Goal: Task Accomplishment & Management: Manage account settings

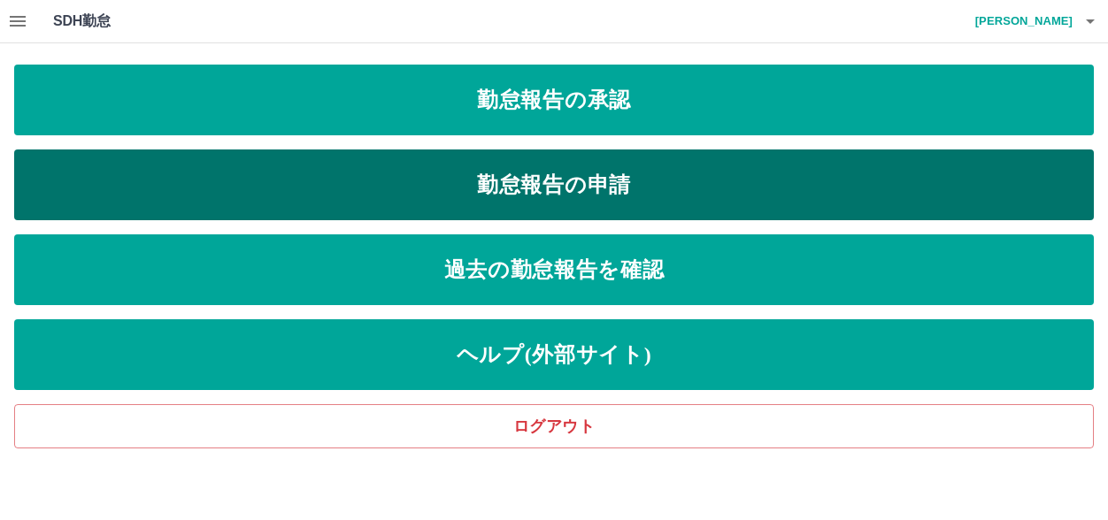
click at [572, 186] on link "勤怠報告の申請" at bounding box center [553, 185] width 1079 height 71
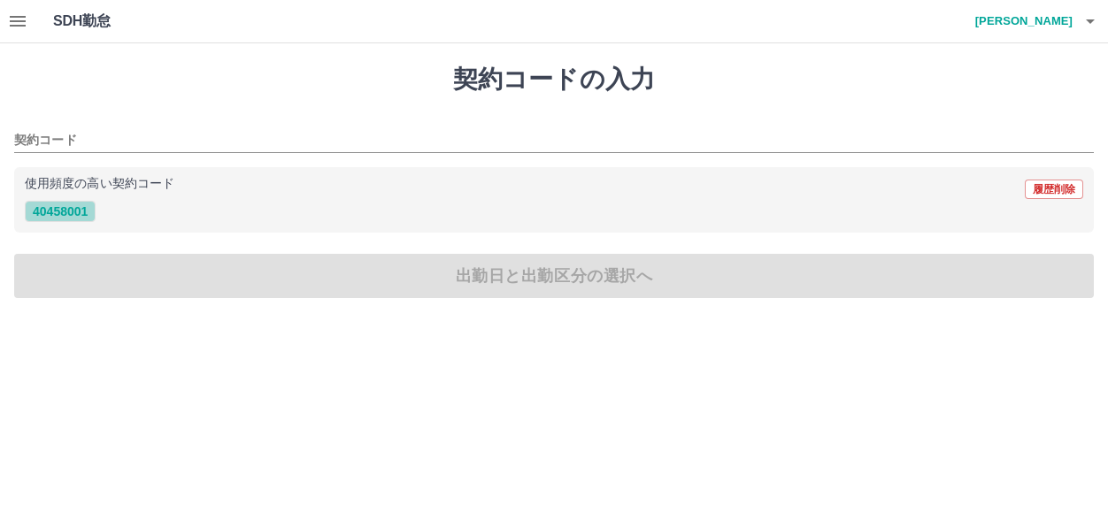
click at [65, 211] on button "40458001" at bounding box center [60, 211] width 71 height 21
type input "********"
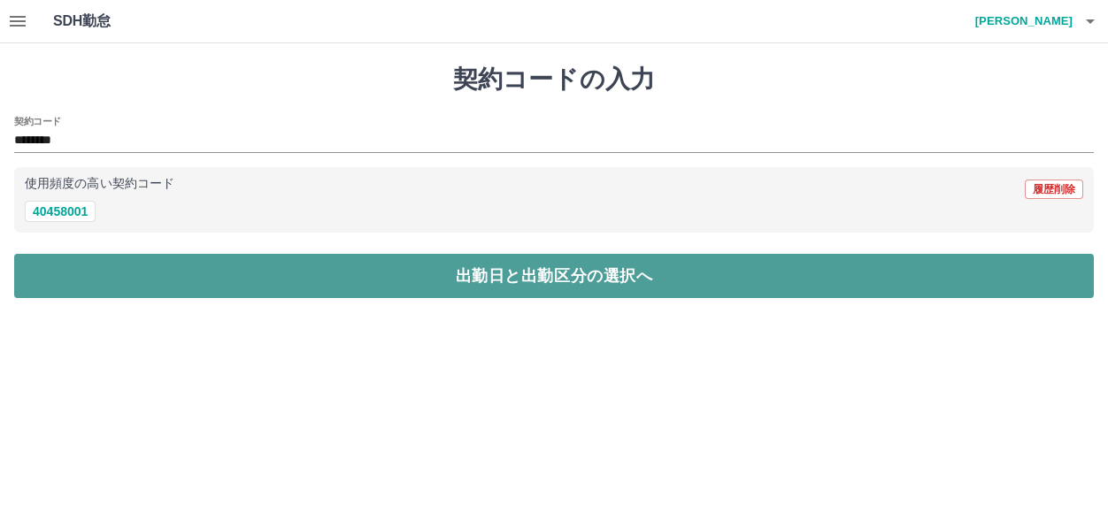
click at [453, 272] on button "出勤日と出勤区分の選択へ" at bounding box center [553, 276] width 1079 height 44
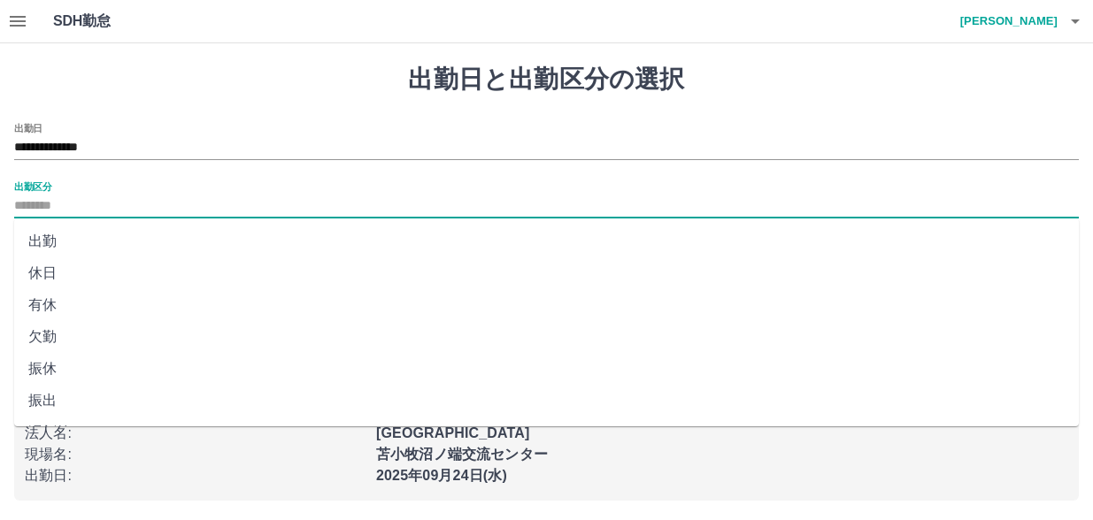
click at [199, 208] on input "出勤区分" at bounding box center [546, 207] width 1064 height 22
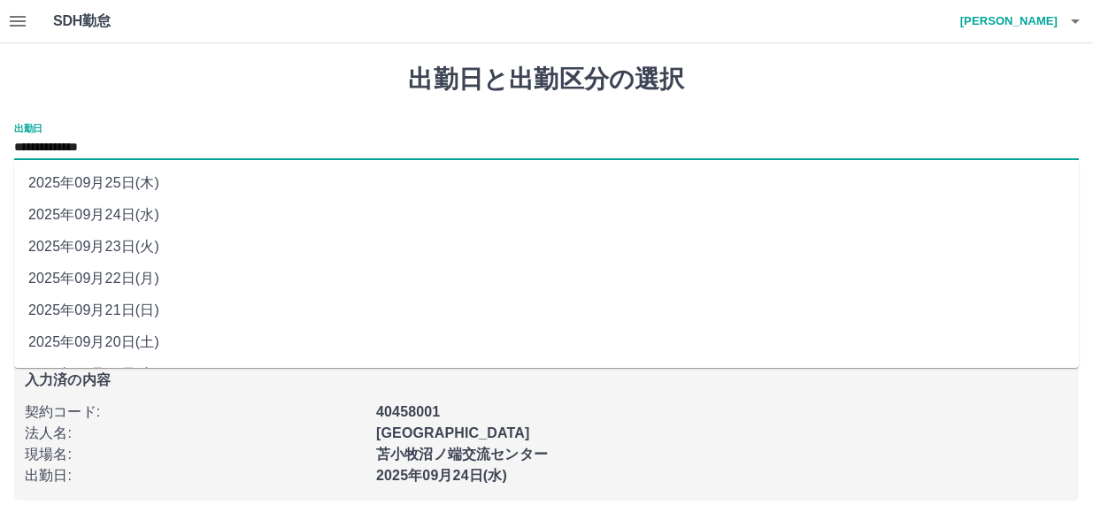
click at [138, 144] on input "**********" at bounding box center [546, 148] width 1064 height 22
click at [131, 242] on li "2025年09月23日(火)" at bounding box center [546, 247] width 1064 height 32
type input "**********"
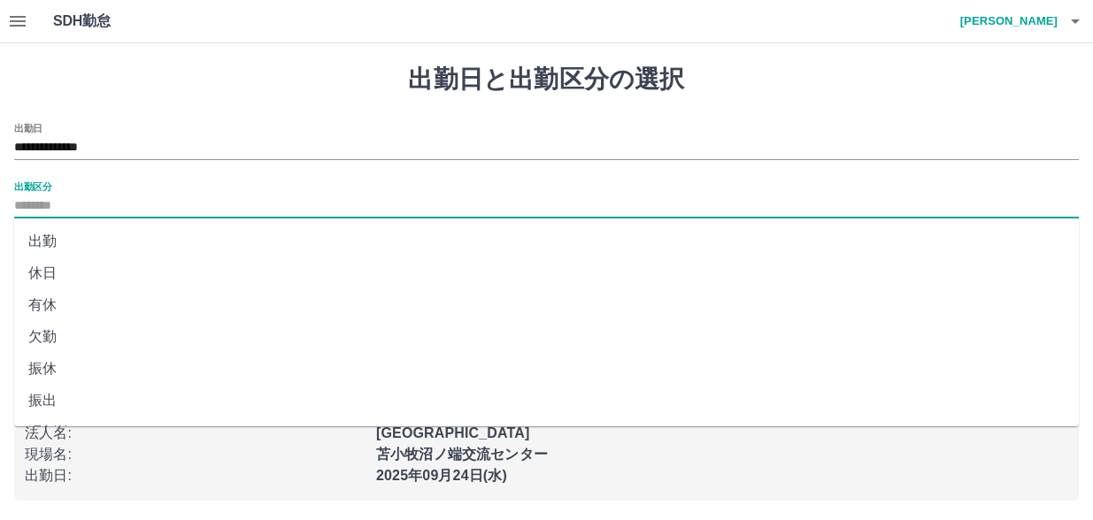
click at [118, 203] on input "出勤区分" at bounding box center [546, 207] width 1064 height 22
click at [51, 280] on li "休日" at bounding box center [546, 273] width 1064 height 32
type input "**"
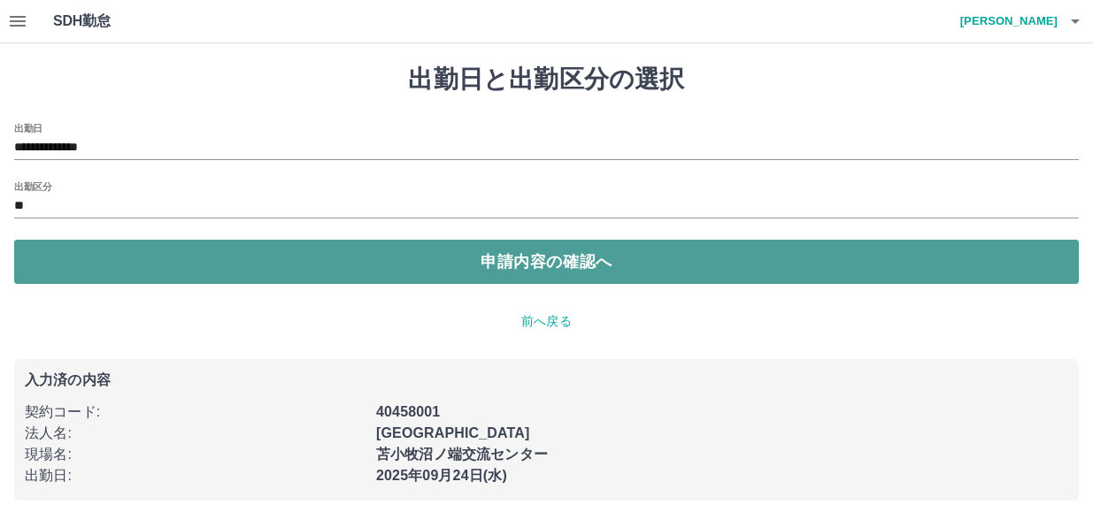
click at [547, 265] on button "申請内容の確認へ" at bounding box center [546, 262] width 1064 height 44
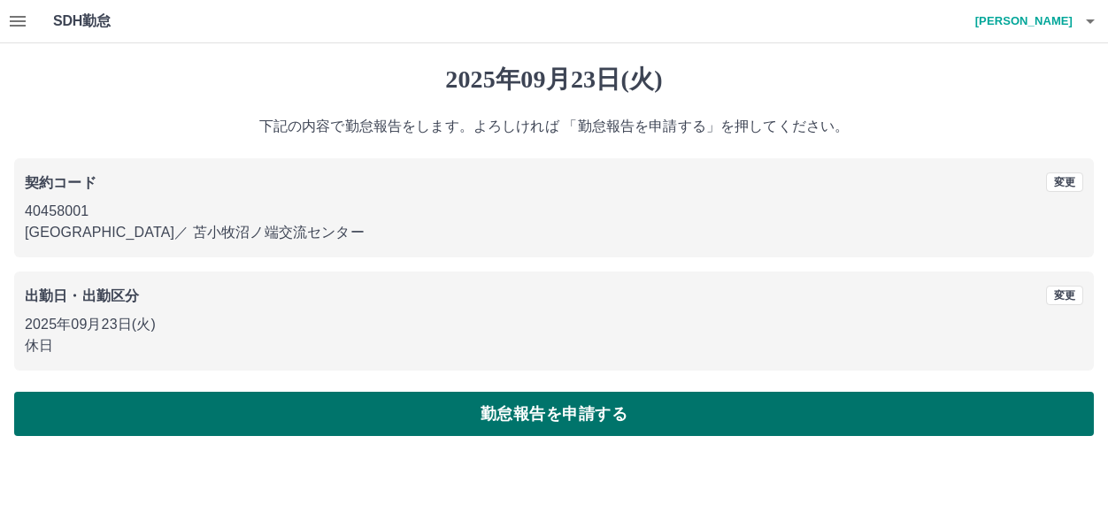
click at [551, 411] on button "勤怠報告を申請する" at bounding box center [553, 414] width 1079 height 44
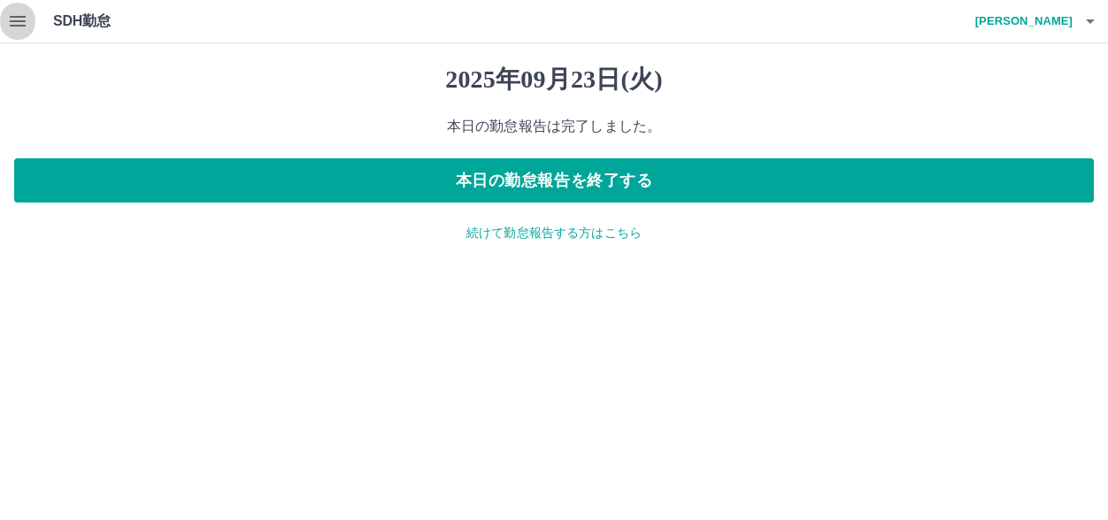
click at [19, 17] on icon "button" at bounding box center [18, 21] width 16 height 11
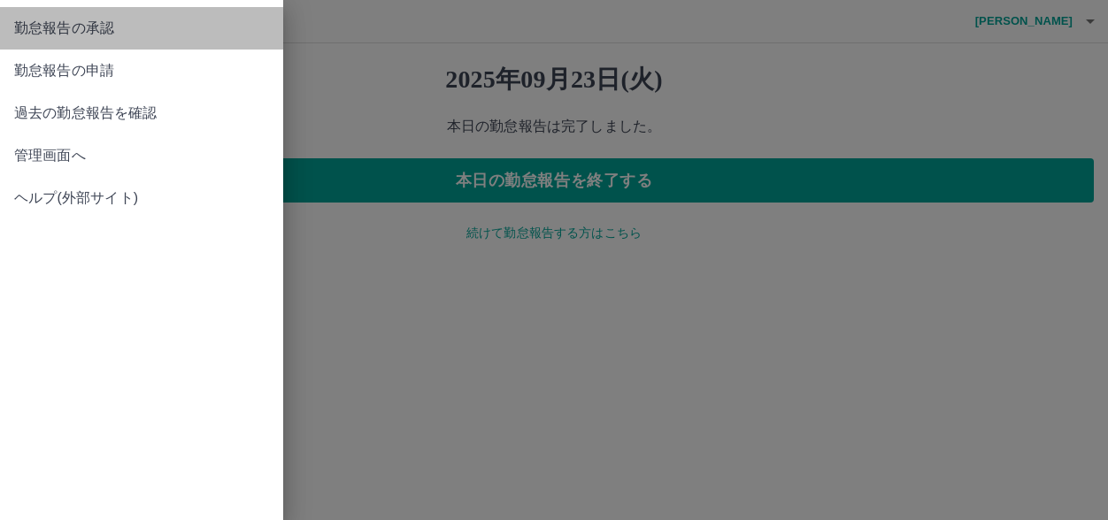
click at [53, 33] on span "勤怠報告の承認" at bounding box center [141, 28] width 255 height 21
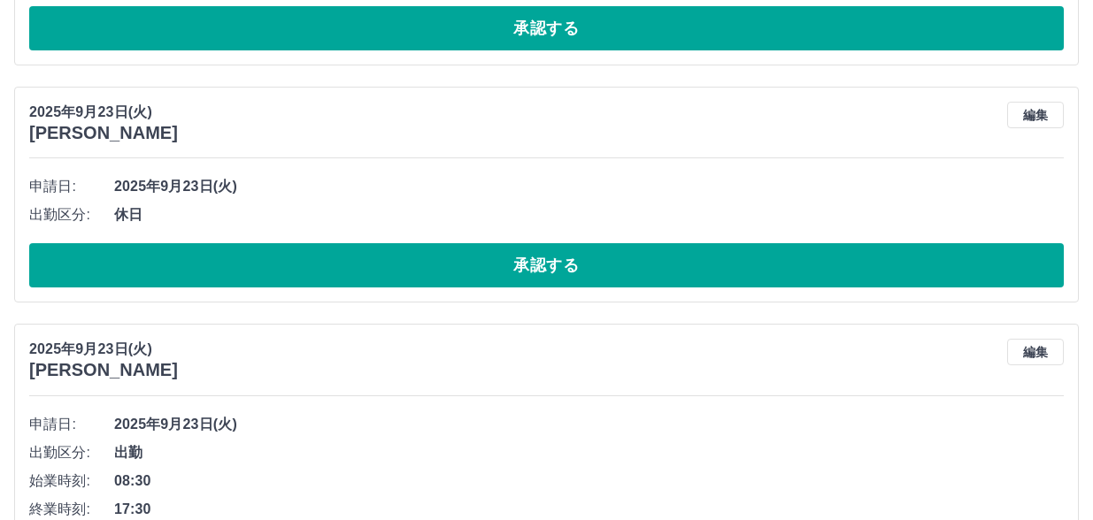
scroll to position [354, 0]
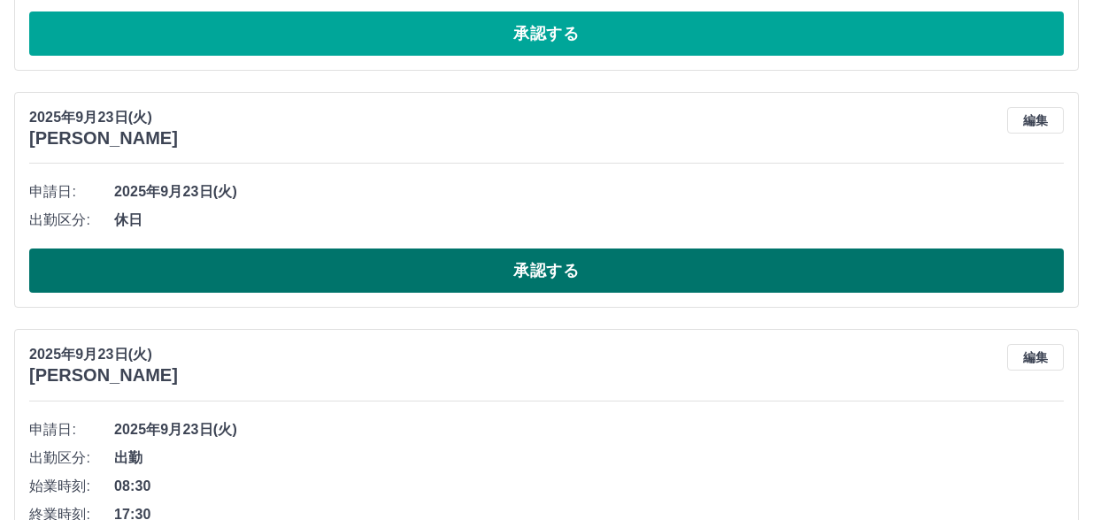
drag, startPoint x: 533, startPoint y: 270, endPoint x: 491, endPoint y: 251, distance: 45.5
click at [527, 265] on button "承認する" at bounding box center [546, 271] width 1034 height 44
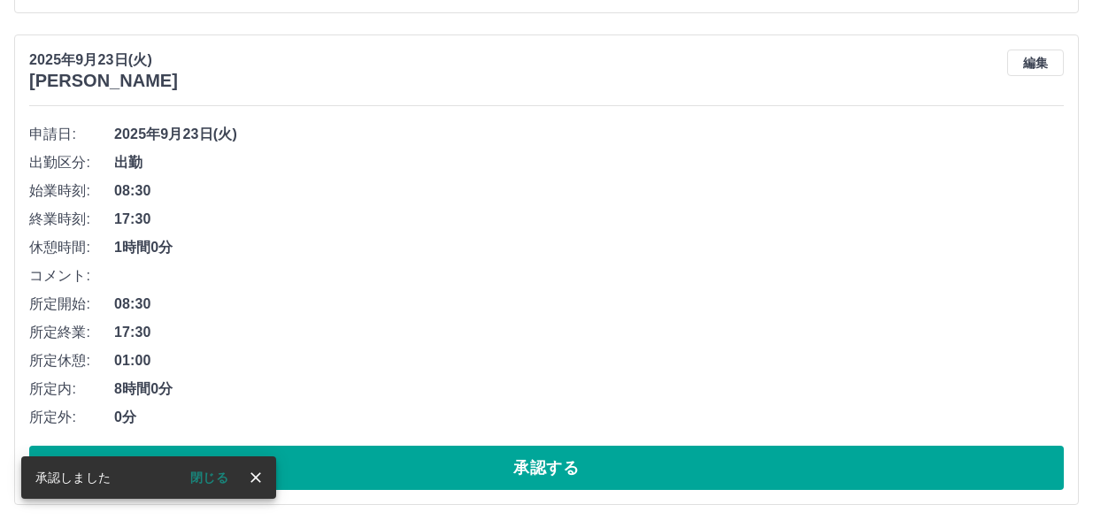
scroll to position [442, 0]
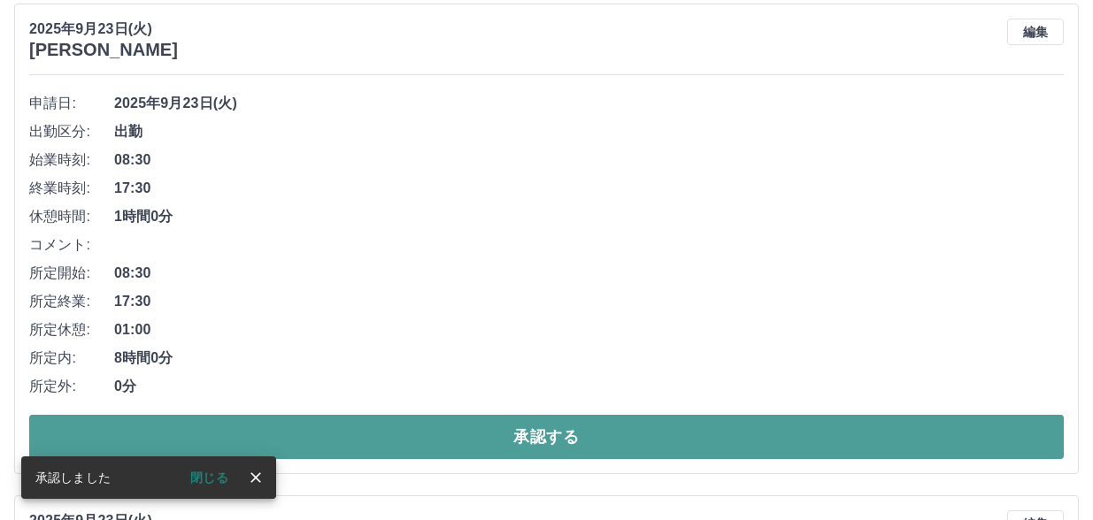
click at [518, 441] on button "承認する" at bounding box center [546, 437] width 1034 height 44
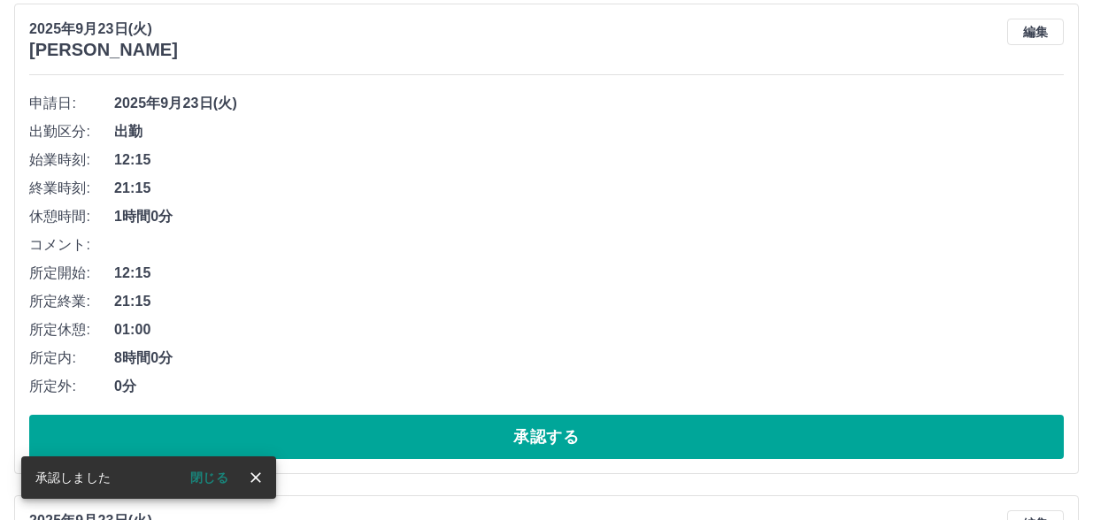
drag, startPoint x: 518, startPoint y: 439, endPoint x: 510, endPoint y: 410, distance: 29.4
click at [517, 440] on button "承認する" at bounding box center [546, 437] width 1034 height 44
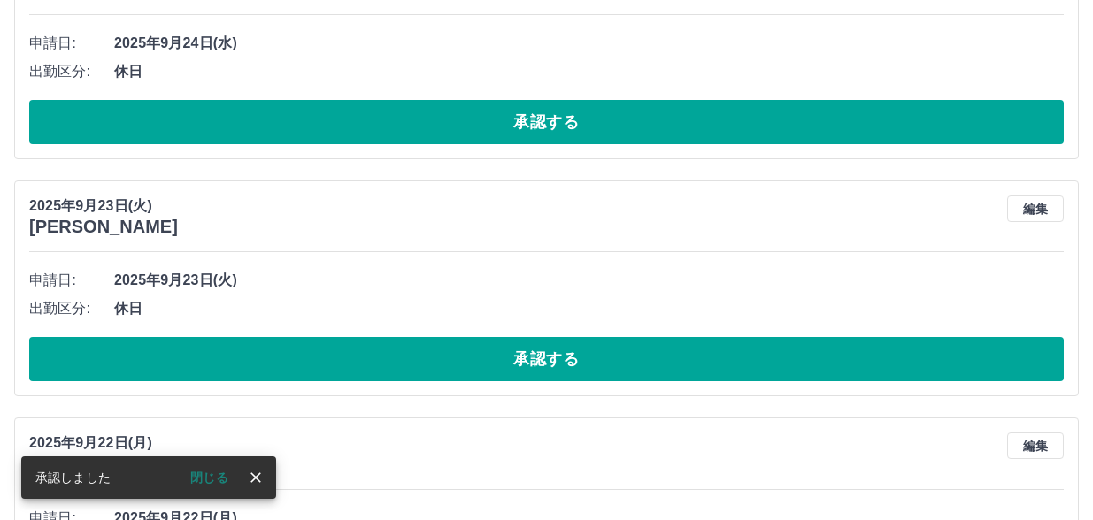
scroll to position [354, 0]
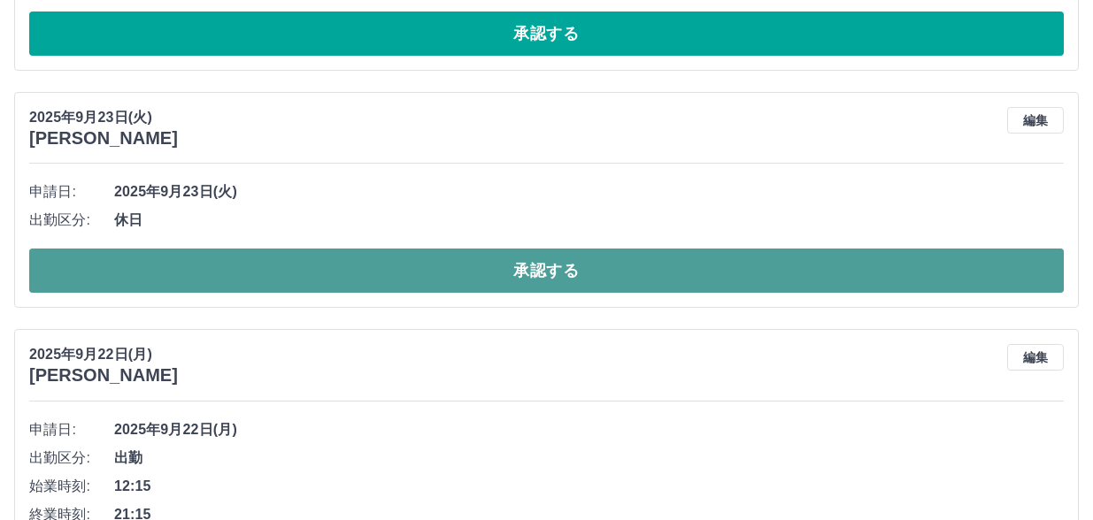
click at [538, 270] on button "承認する" at bounding box center [546, 271] width 1034 height 44
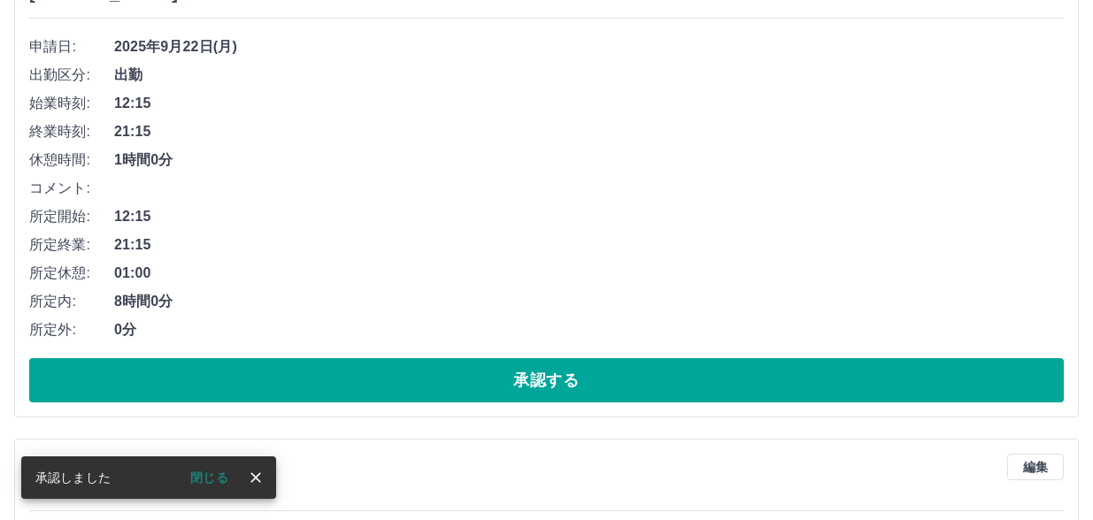
scroll to position [531, 0]
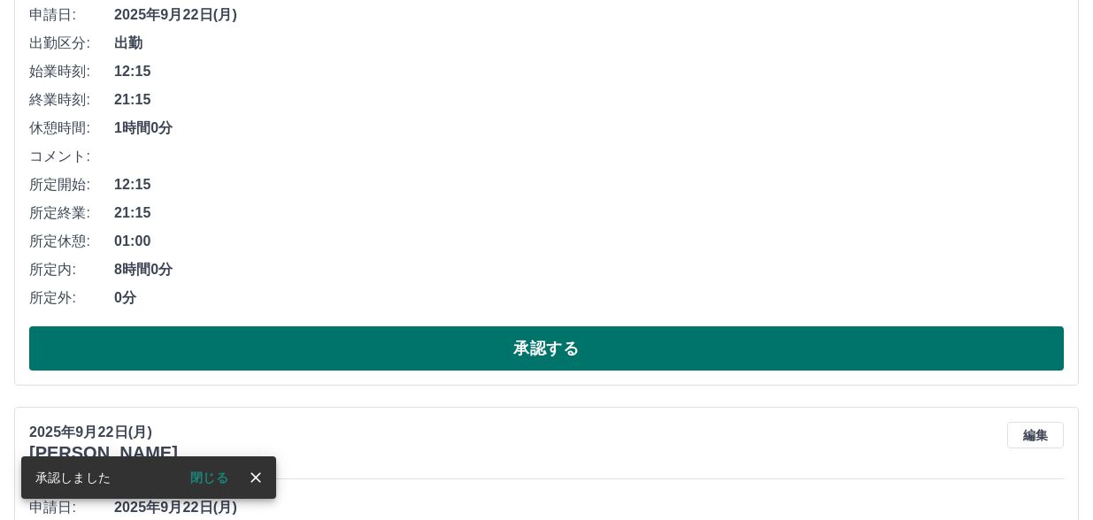
click at [520, 349] on button "承認する" at bounding box center [546, 348] width 1034 height 44
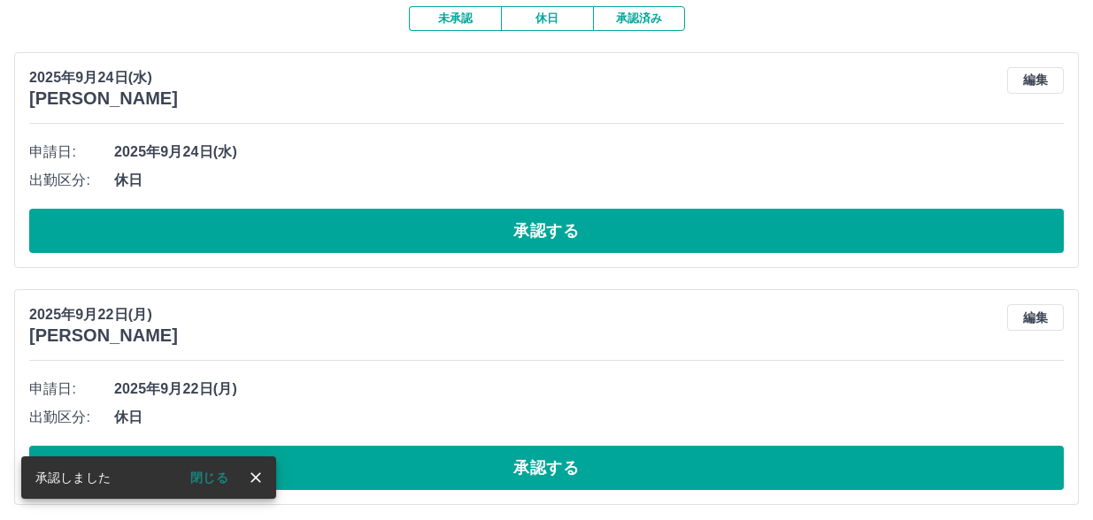
scroll to position [165, 0]
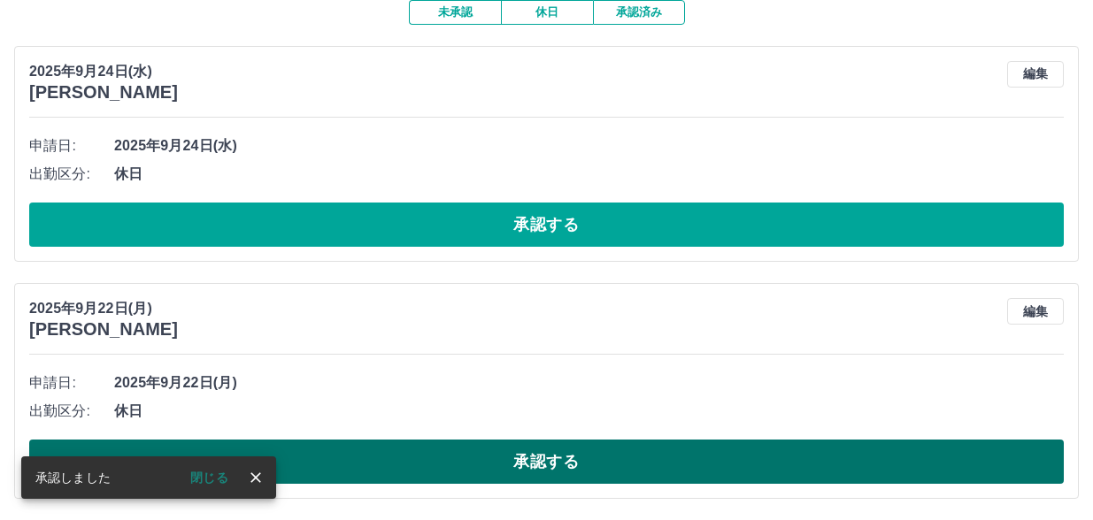
click at [525, 465] on button "承認する" at bounding box center [546, 462] width 1034 height 44
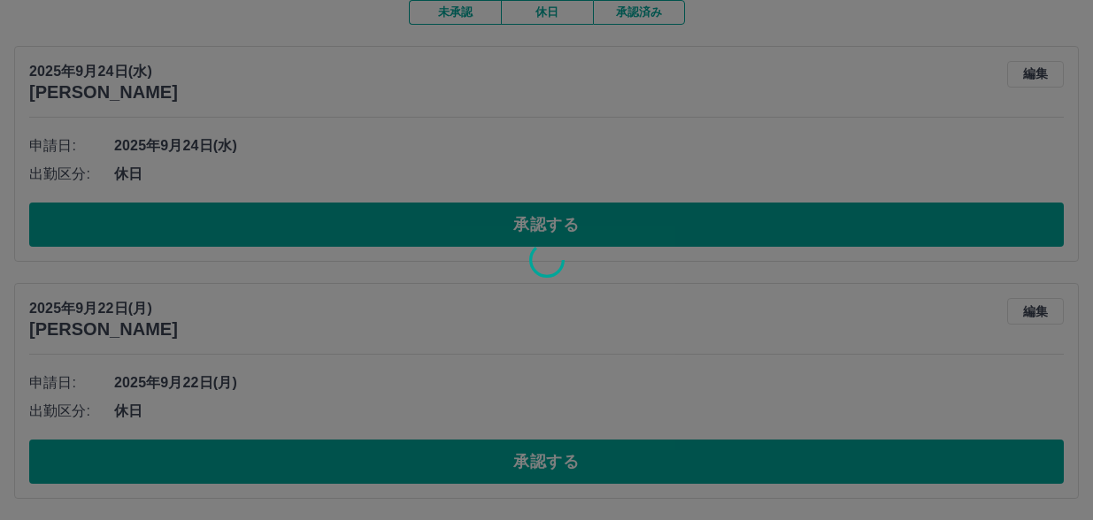
scroll to position [0, 0]
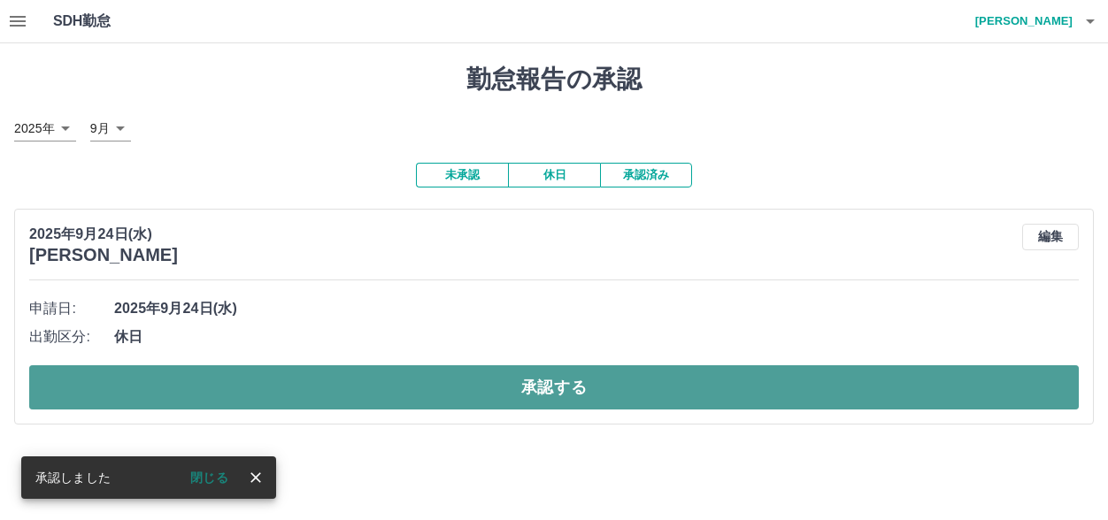
click at [548, 393] on button "承認する" at bounding box center [553, 387] width 1049 height 44
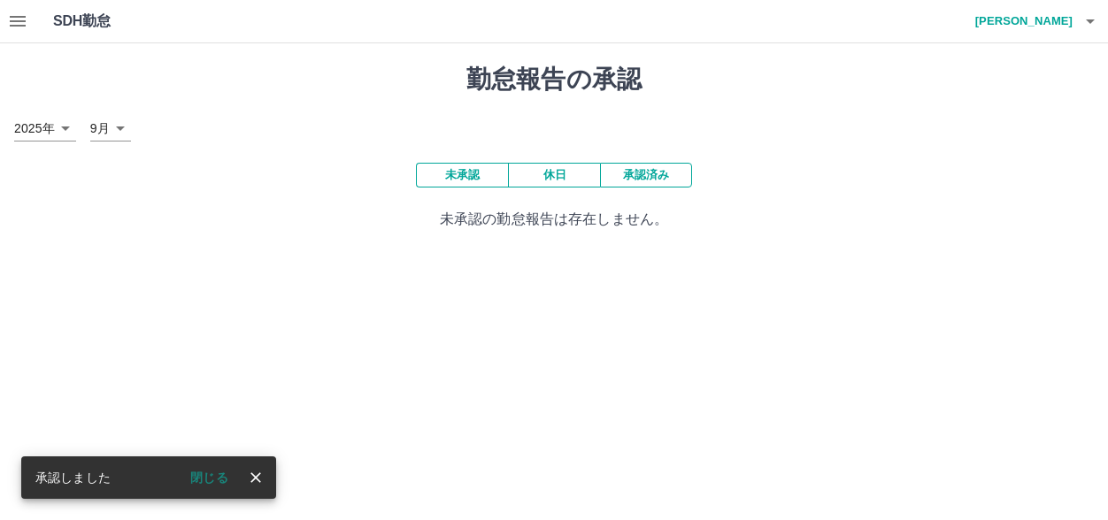
click at [18, 27] on icon "button" at bounding box center [17, 21] width 21 height 21
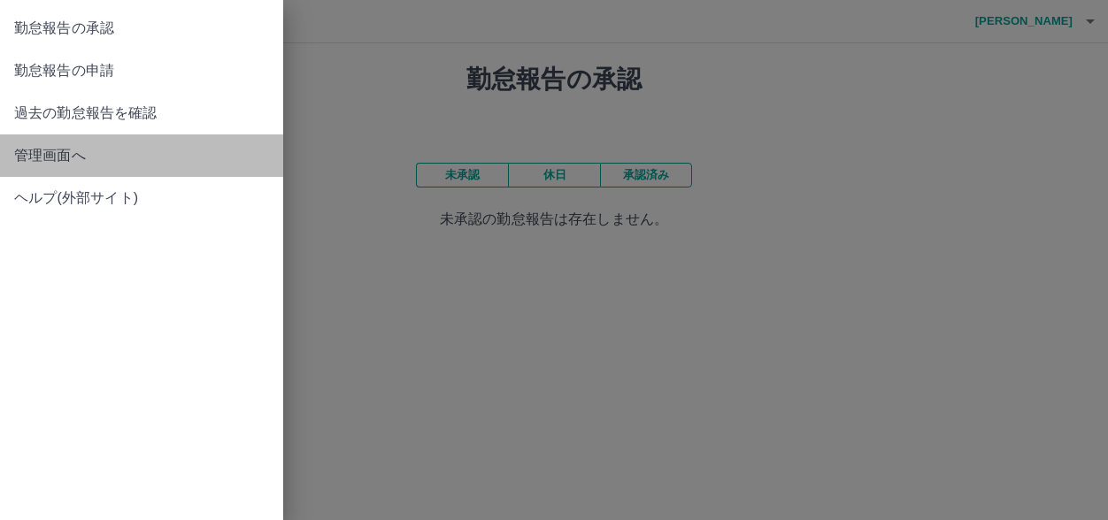
click at [62, 157] on span "管理画面へ" at bounding box center [141, 155] width 255 height 21
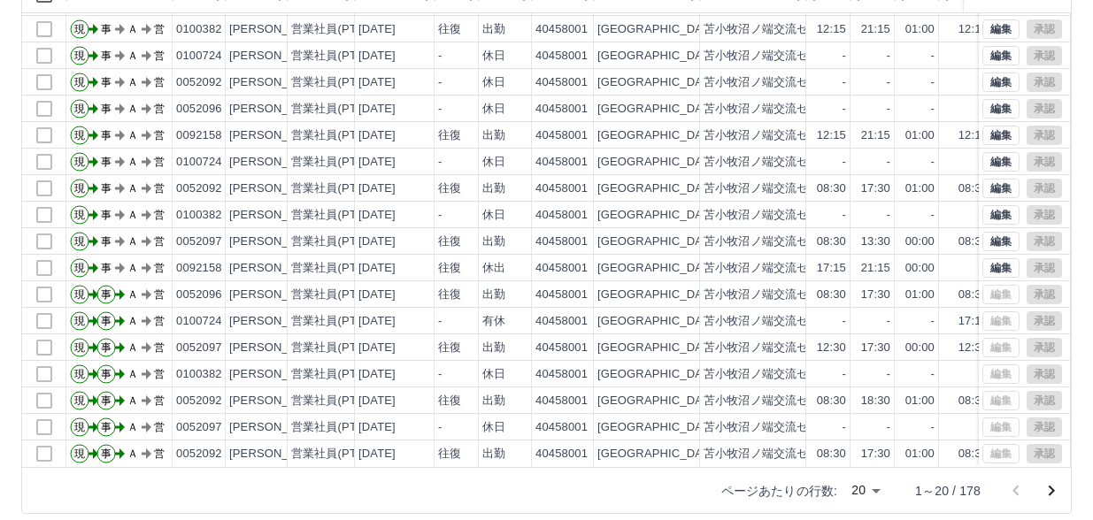
scroll to position [227, 0]
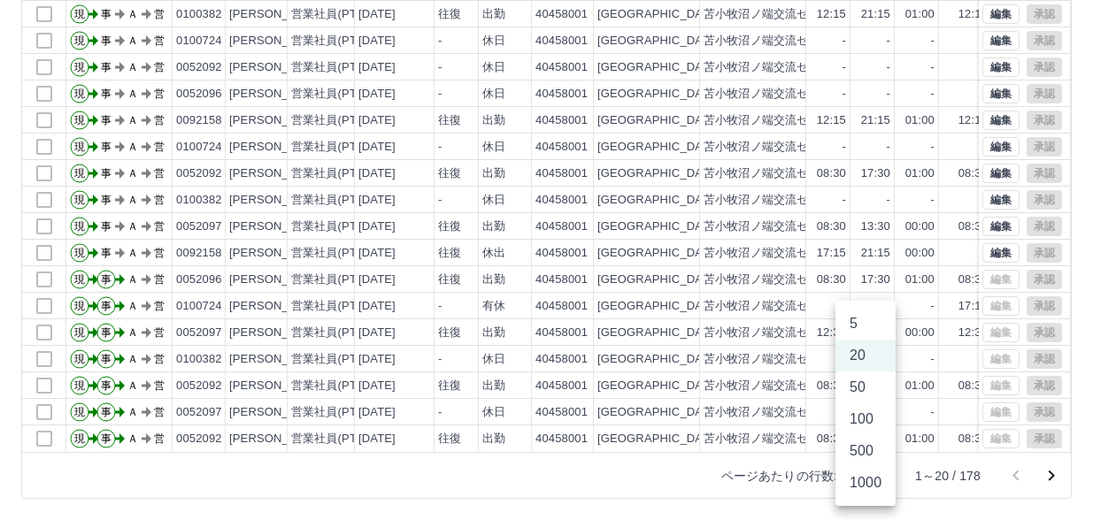
click at [849, 482] on body "SDH勤怠 [PERSON_NAME] 勤務実績承認 前月 [DATE] 次月 今月 月選択 承認モード 削除モード 一括承認 列一覧 0 フィルター 行間隔…" at bounding box center [554, 147] width 1108 height 748
click at [860, 394] on li "50" at bounding box center [865, 388] width 60 height 32
type input "**"
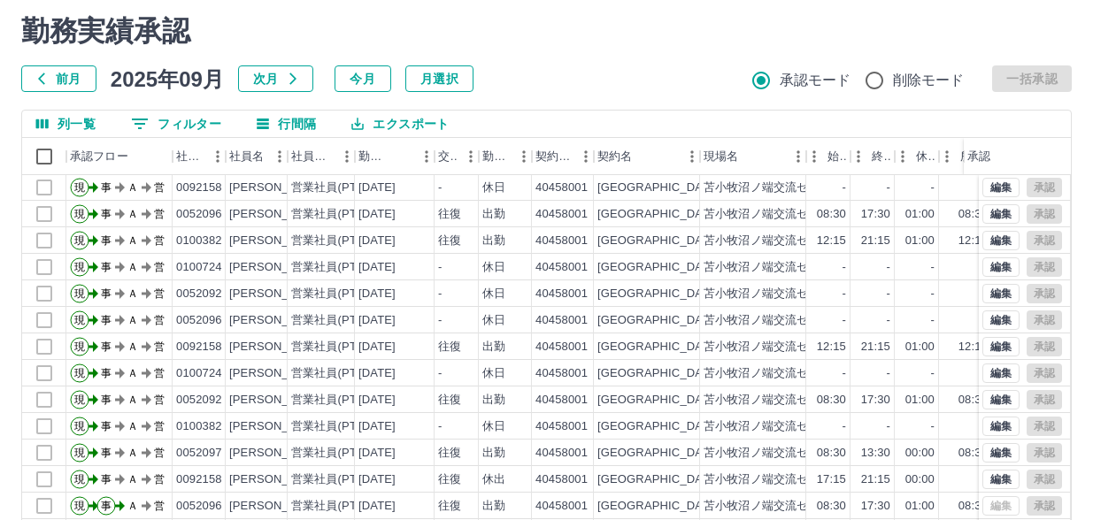
scroll to position [0, 0]
